Goal: Task Accomplishment & Management: Use online tool/utility

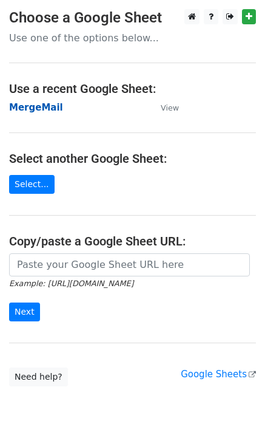
click at [47, 109] on strong "MergeMail" at bounding box center [36, 107] width 54 height 11
click at [33, 106] on strong "MergeMail" at bounding box center [36, 107] width 54 height 11
click at [44, 107] on strong "MergeMail" at bounding box center [36, 107] width 54 height 11
click at [43, 107] on strong "MergeMail" at bounding box center [36, 107] width 54 height 11
click at [44, 110] on strong "MergeMail" at bounding box center [36, 107] width 54 height 11
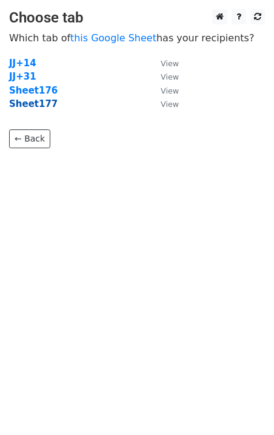
click at [40, 109] on strong "Sheet177" at bounding box center [33, 103] width 49 height 11
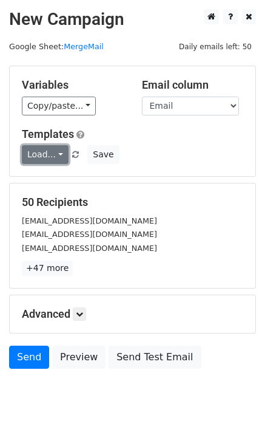
click at [46, 148] on link "Load..." at bounding box center [45, 154] width 47 height 19
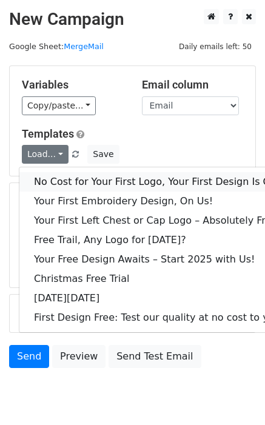
click at [74, 179] on link "No Cost for Your First Logo, Your First Design Is On Us!" at bounding box center [164, 181] width 291 height 19
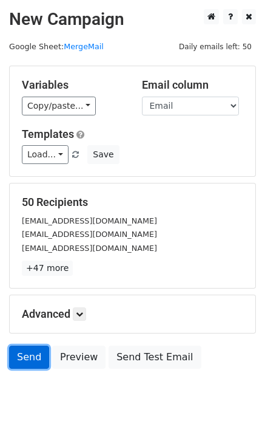
click at [18, 354] on link "Send" at bounding box center [29, 356] width 40 height 23
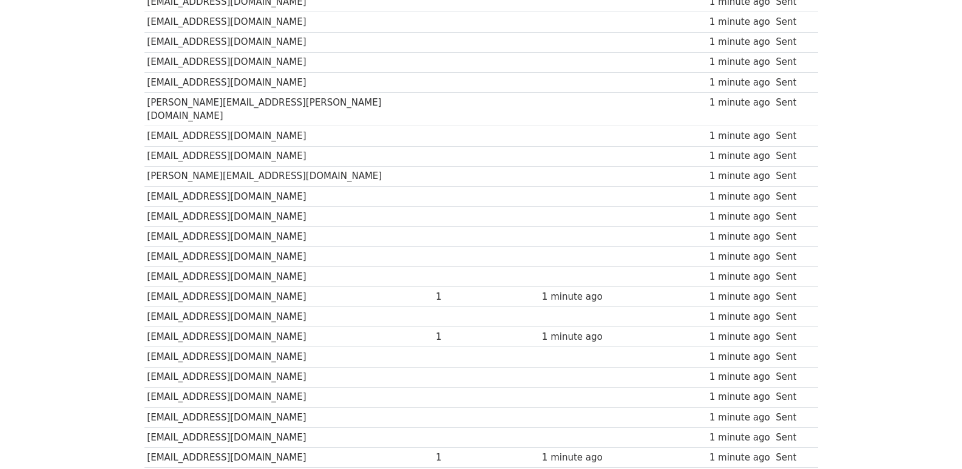
scroll to position [845, 0]
